Goal: Information Seeking & Learning: Learn about a topic

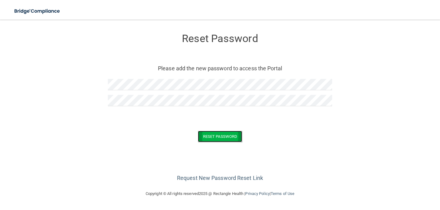
click at [206, 136] on button "Reset Password" at bounding box center [220, 136] width 44 height 11
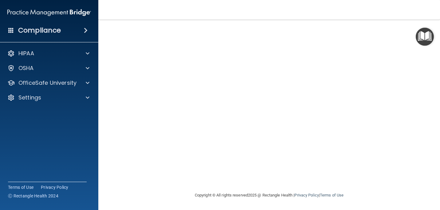
scroll to position [16, 0]
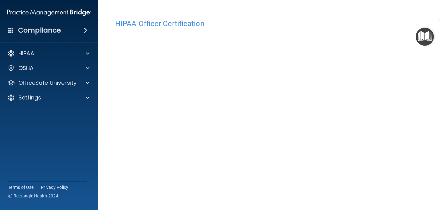
click at [435, 204] on main "HIPAA Officer Certification This course doesn’t expire until . Are you sure you…" at bounding box center [269, 115] width 342 height 191
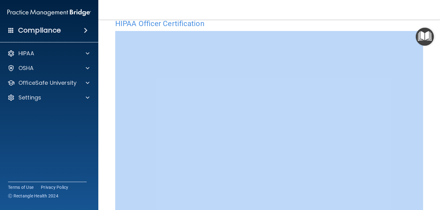
click at [435, 204] on main "HIPAA Officer Certification This course doesn’t expire until . Are you sure you…" at bounding box center [269, 115] width 342 height 191
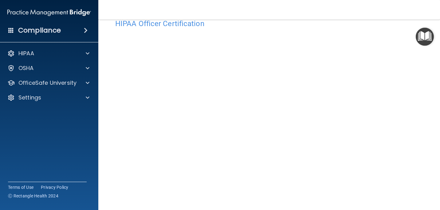
scroll to position [28, 0]
click at [433, 206] on main "HIPAA Officer Certification This course doesn’t expire until . Are you sure you…" at bounding box center [269, 115] width 342 height 191
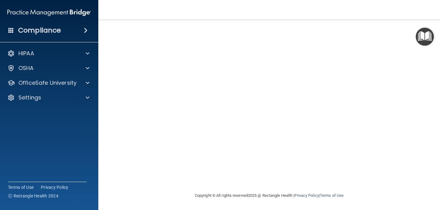
scroll to position [64, 0]
click at [420, 71] on div "HIPAA Officer Certification This course doesn’t expire until . Are you sure you…" at bounding box center [269, 79] width 317 height 223
